Goal: Task Accomplishment & Management: Complete application form

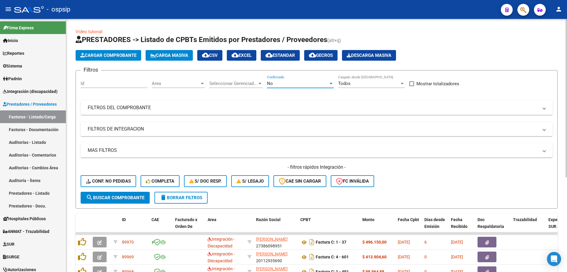
click at [279, 83] on div "No" at bounding box center [297, 83] width 61 height 5
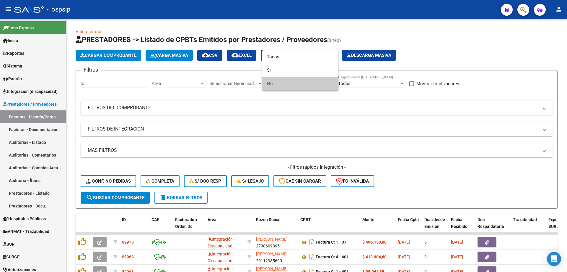
click at [18, 89] on div at bounding box center [283, 136] width 567 height 272
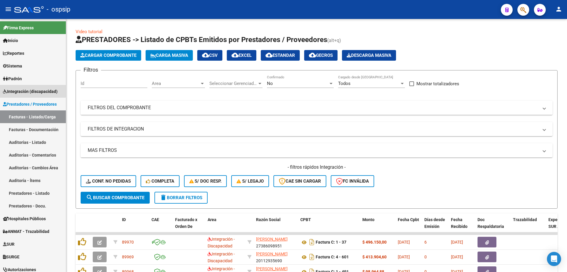
click at [18, 89] on span "Integración (discapacidad)" at bounding box center [30, 91] width 55 height 7
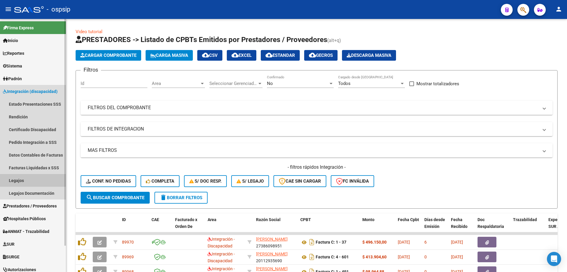
click at [23, 180] on link "Legajos" at bounding box center [33, 180] width 66 height 13
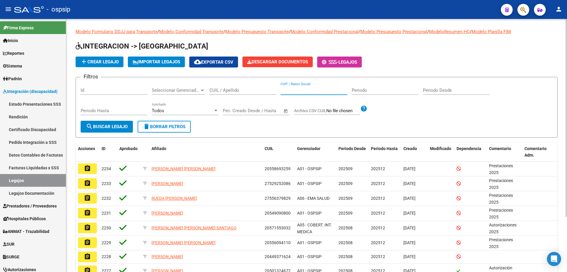
click at [289, 89] on input "CUIT / Razon Social" at bounding box center [314, 89] width 67 height 5
click at [251, 88] on input "CUIL / Apellido" at bounding box center [242, 89] width 67 height 5
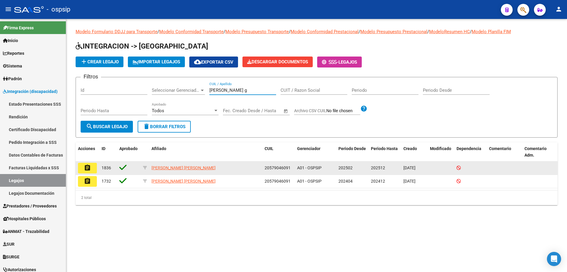
type input "[PERSON_NAME] g"
click at [89, 166] on mat-icon "assignment" at bounding box center [87, 167] width 7 height 7
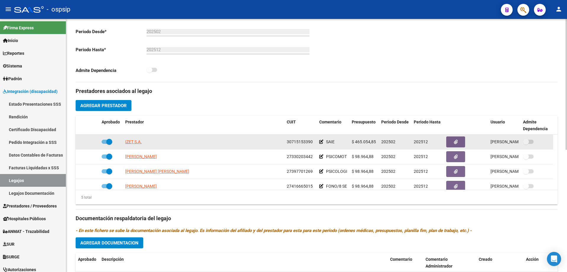
click at [299, 142] on span "30715153390" at bounding box center [300, 141] width 26 height 5
click at [136, 143] on span "IZET S.A." at bounding box center [133, 141] width 17 height 5
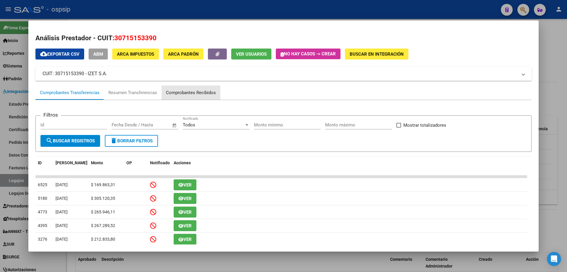
click at [186, 94] on div "Comprobantes Recibidos" at bounding box center [191, 92] width 50 height 7
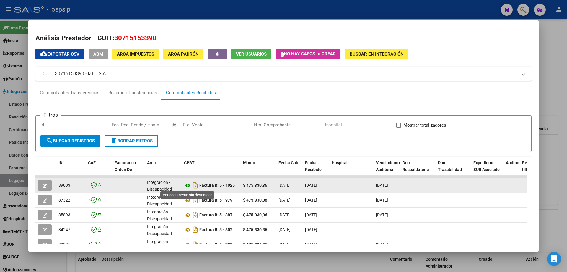
click at [189, 185] on icon at bounding box center [188, 185] width 8 height 7
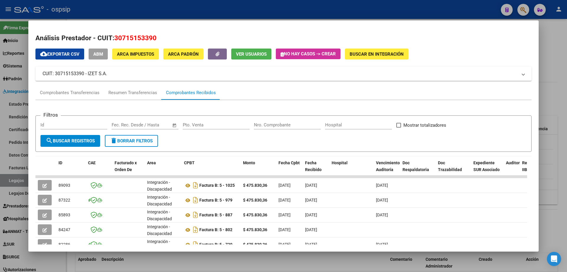
click at [138, 11] on div at bounding box center [283, 136] width 567 height 272
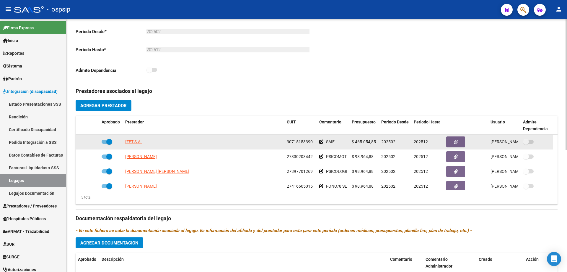
click at [293, 140] on span "30715153390" at bounding box center [300, 141] width 26 height 5
copy span "30715153390"
click at [135, 139] on span "IZET S.A." at bounding box center [133, 141] width 17 height 5
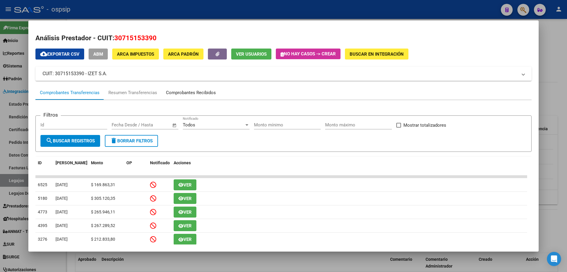
click at [189, 95] on div "Comprobantes Recibidos" at bounding box center [191, 92] width 50 height 7
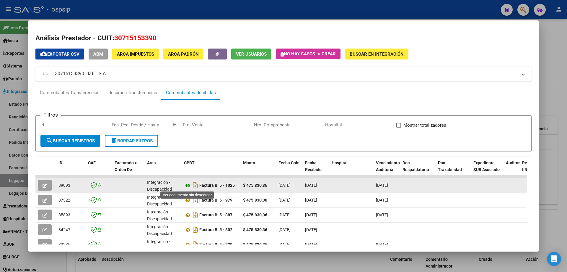
click at [190, 186] on icon at bounding box center [188, 185] width 8 height 7
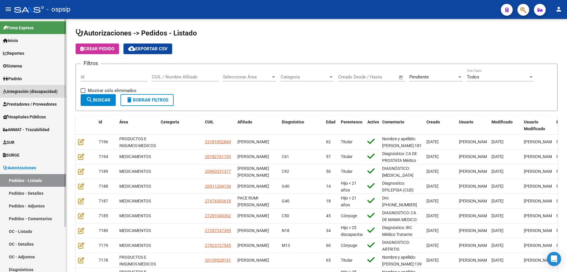
click at [24, 89] on span "Integración (discapacidad)" at bounding box center [30, 91] width 55 height 7
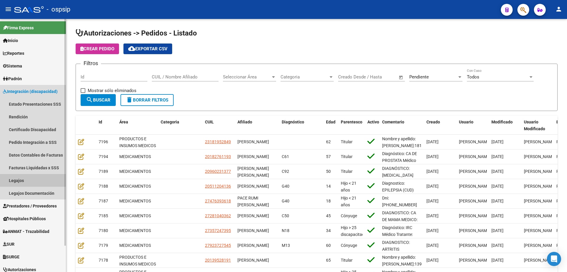
click at [29, 175] on link "Legajos" at bounding box center [33, 180] width 66 height 13
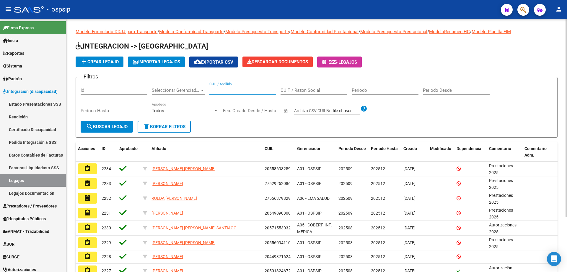
click at [244, 90] on input "CUIL / Apellido" at bounding box center [242, 89] width 67 height 5
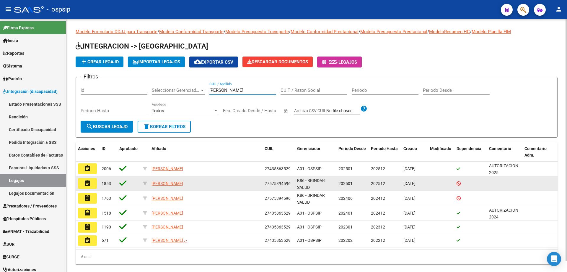
type input "perez r"
click at [85, 184] on mat-icon "assignment" at bounding box center [87, 182] width 7 height 7
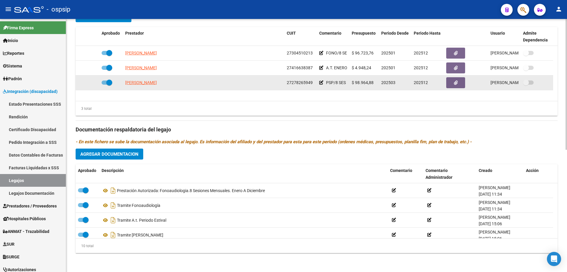
click at [394, 82] on span "202503" at bounding box center [388, 82] width 14 height 5
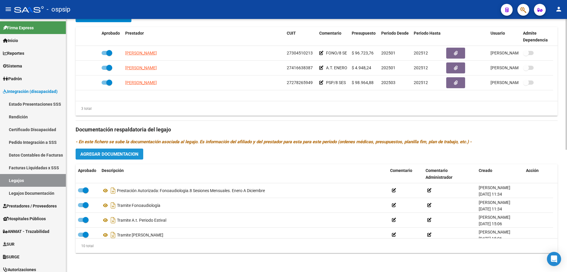
click at [111, 157] on button "Agregar Documentacion" at bounding box center [110, 153] width 68 height 11
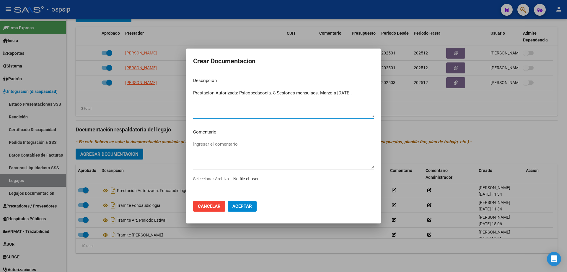
click at [305, 92] on textarea "Prestacion Autorizada: Psicopedagogía. 8 Sesiones mensulaes. Marzo a Diciembre …" at bounding box center [283, 104] width 181 height 28
type textarea "Prestación Autorizada: Psicopedagogía. 8 Sesiones mensuales. Marzo a Diciembre …"
type input "C:\fakepath\PEREZ RIEP FRANCESCA PSP AUTORIZACION 2025 SEGUN RESOLUCION 360 22_…"
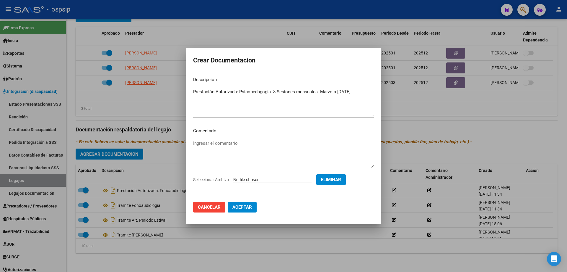
click at [250, 210] on button "Aceptar" at bounding box center [242, 207] width 29 height 11
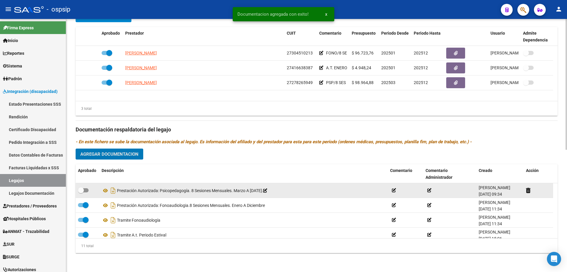
click at [85, 189] on span at bounding box center [83, 190] width 11 height 4
click at [81, 192] on input "checkbox" at bounding box center [81, 192] width 0 height 0
checkbox input "true"
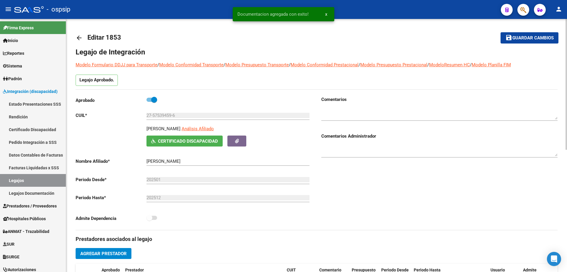
click at [528, 36] on span "Guardar cambios" at bounding box center [533, 37] width 41 height 5
click at [43, 177] on link "Legajos" at bounding box center [33, 180] width 66 height 13
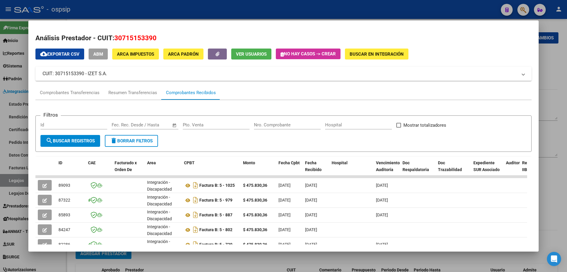
scroll to position [148, 0]
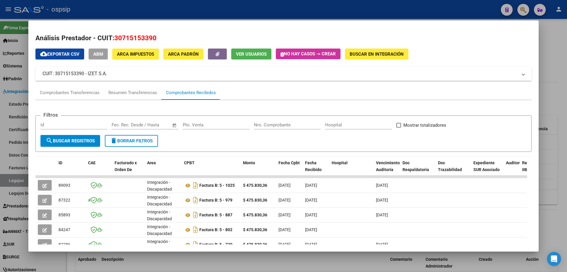
click at [33, 125] on mat-dialog-content "Análisis Prestador - CUIT: 30715153390 cloud_download Exportar CSV ABM ARCA Imp…" at bounding box center [283, 135] width 511 height 217
click at [8, 95] on div at bounding box center [283, 136] width 567 height 272
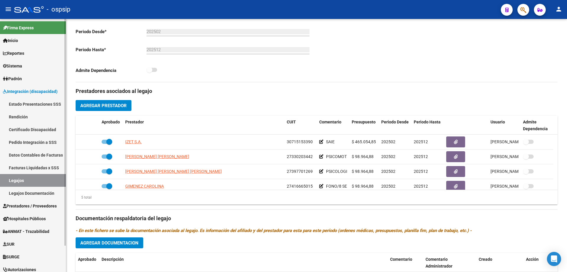
click at [11, 89] on span "Integración (discapacidad)" at bounding box center [30, 91] width 55 height 7
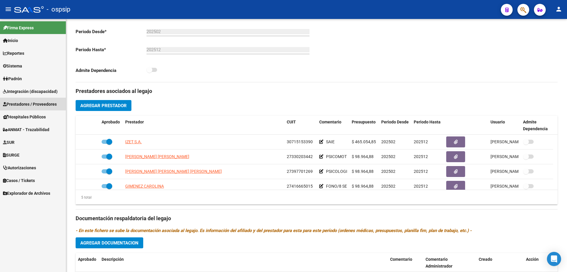
click at [23, 103] on span "Prestadores / Proveedores" at bounding box center [30, 104] width 54 height 7
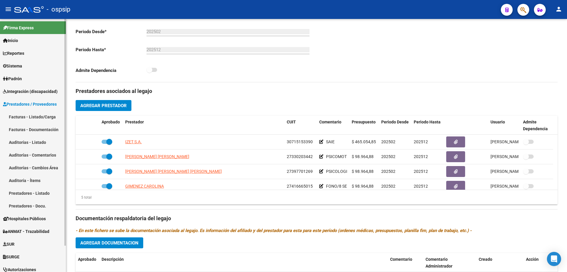
click at [25, 118] on link "Facturas - Listado/Carga" at bounding box center [33, 116] width 66 height 13
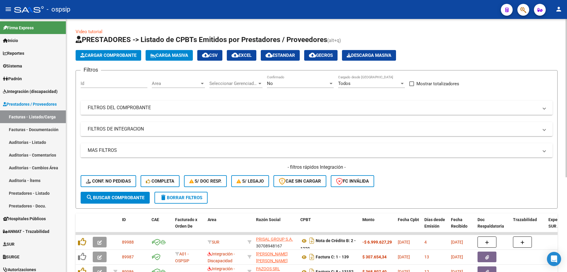
click at [268, 81] on span "No" at bounding box center [270, 83] width 6 height 5
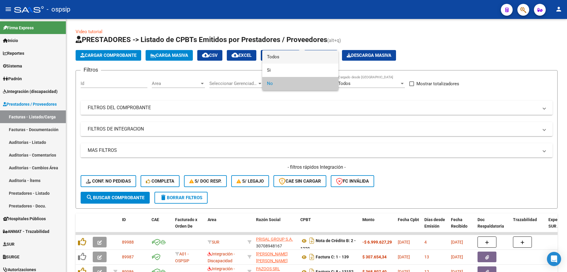
click at [265, 55] on mat-option "Todos" at bounding box center [300, 56] width 76 height 13
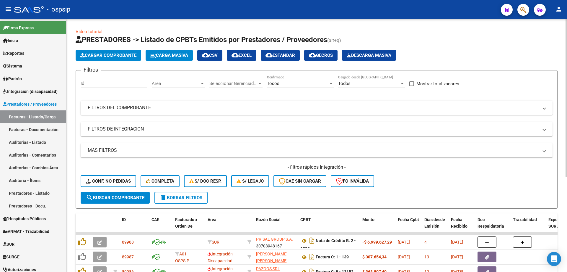
click at [174, 112] on mat-expansion-panel-header "FILTROS DEL COMPROBANTE" at bounding box center [317, 107] width 472 height 14
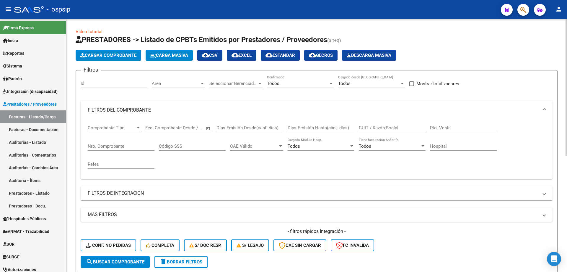
click at [101, 148] on input "Nro. Comprobante" at bounding box center [121, 145] width 67 height 5
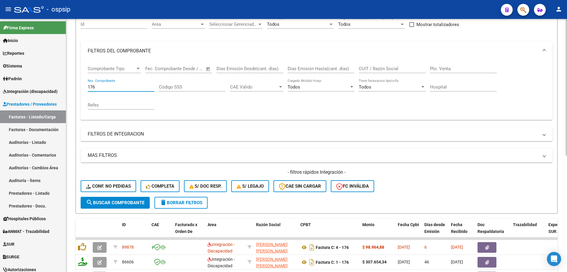
scroll to position [89, 0]
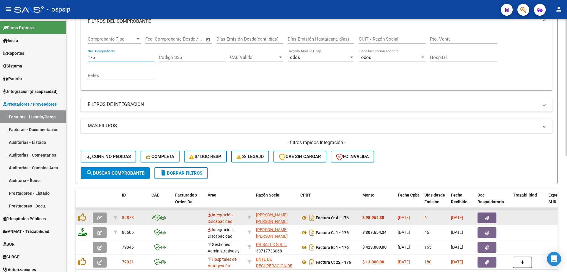
type input "176"
click at [103, 216] on button "button" at bounding box center [100, 217] width 14 height 11
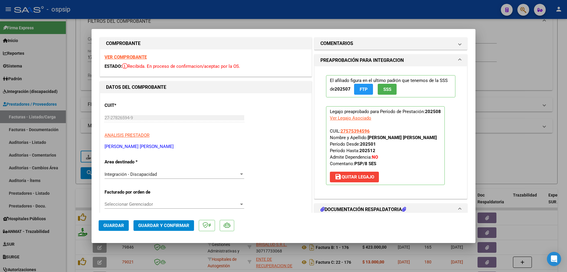
scroll to position [0, 0]
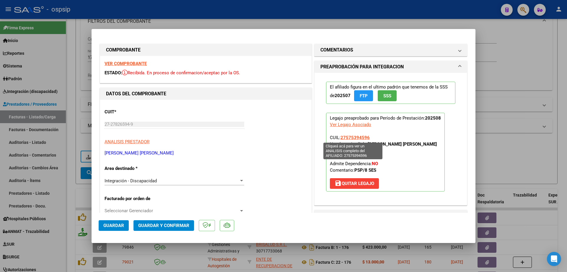
click at [343, 135] on span "27575394596" at bounding box center [355, 137] width 29 height 5
type textarea "27575394596"
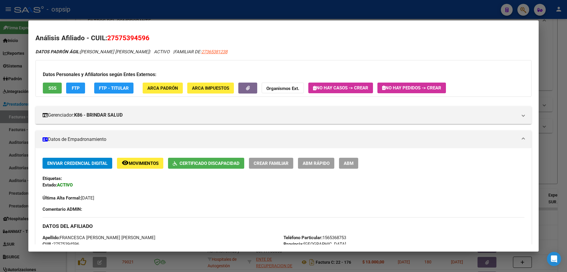
click at [146, 14] on div at bounding box center [283, 136] width 567 height 272
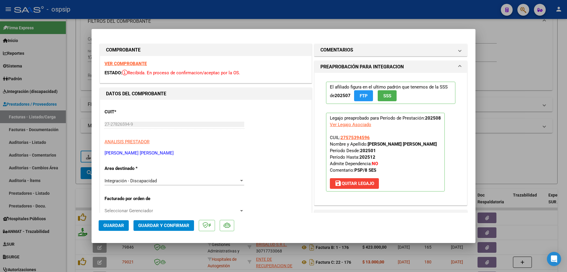
click at [74, 54] on div at bounding box center [283, 136] width 567 height 272
type input "$ 0,00"
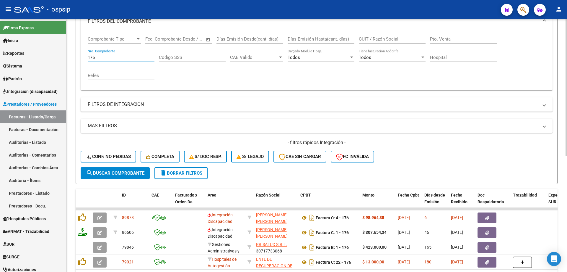
click at [95, 59] on input "176" at bounding box center [121, 57] width 67 height 5
click at [92, 57] on input "176" at bounding box center [121, 57] width 67 height 5
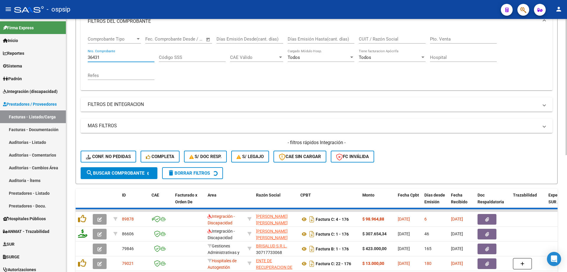
scroll to position [82, 0]
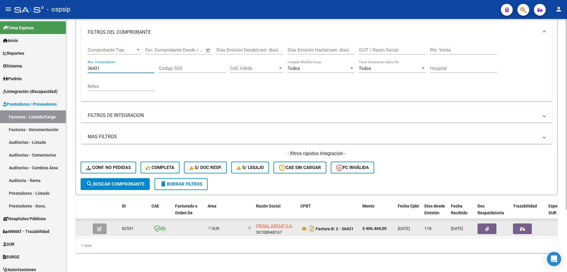
type input "36431"
click at [102, 223] on button "button" at bounding box center [100, 228] width 14 height 11
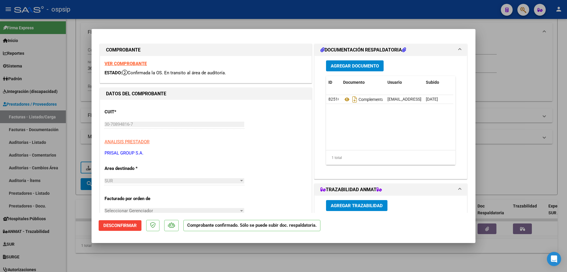
click at [127, 61] on strong "VER COMPROBANTE" at bounding box center [126, 63] width 42 height 5
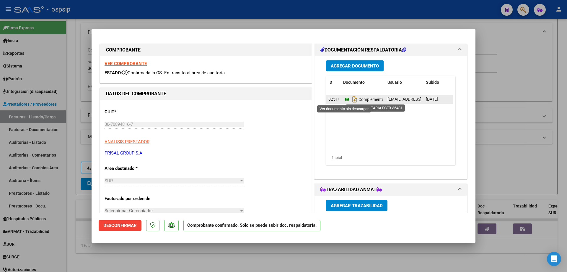
click at [343, 100] on icon at bounding box center [347, 99] width 8 height 7
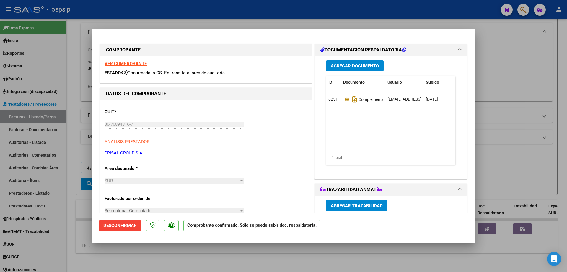
click at [139, 6] on div at bounding box center [283, 136] width 567 height 272
type input "$ 0,00"
